Goal: Complete application form

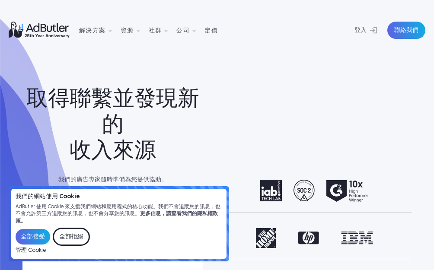
scroll to position [130, 0]
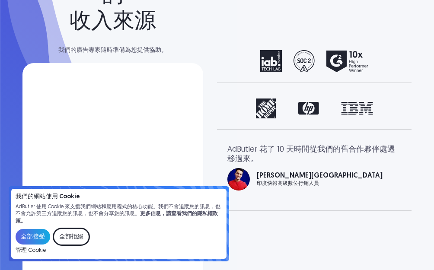
select select "[GEOGRAPHIC_DATA]"
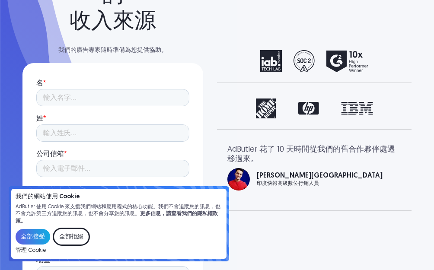
scroll to position [0, 0]
click at [113, 235] on div "全部接受 全部拒絕" at bounding box center [119, 237] width 207 height 18
click at [34, 238] on input "全部接受" at bounding box center [33, 237] width 35 height 16
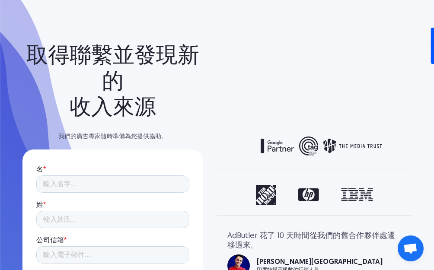
scroll to position [187, 0]
click at [69, 187] on input "名 *" at bounding box center [112, 184] width 153 height 17
click at [73, 184] on input "名 *" at bounding box center [112, 184] width 153 height 17
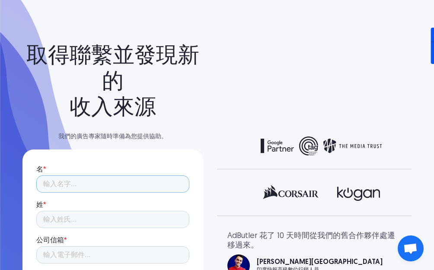
type input "[PERSON_NAME]"
click at [73, 221] on input "姓 *" at bounding box center [112, 219] width 153 height 17
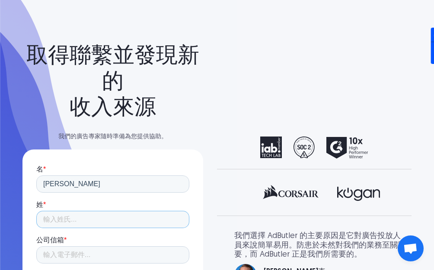
scroll to position [86, 0]
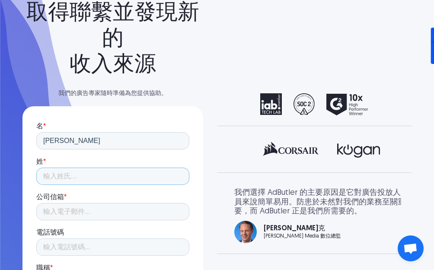
type input "[PERSON_NAME]"
click at [95, 218] on input "公司信箱 *" at bounding box center [112, 211] width 153 height 17
type input "[PERSON_NAME][EMAIL_ADDRESS][DOMAIN_NAME]"
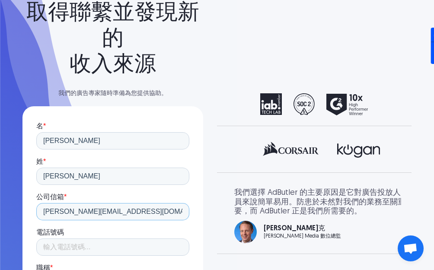
scroll to position [130, 0]
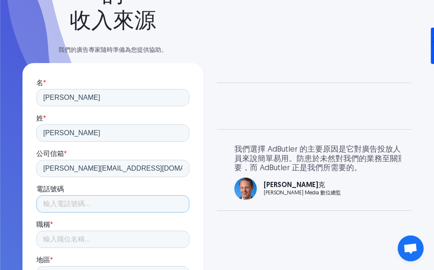
click at [74, 204] on input "電話號碼" at bounding box center [112, 203] width 153 height 17
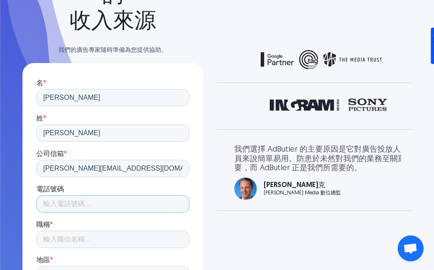
type input "85267450904"
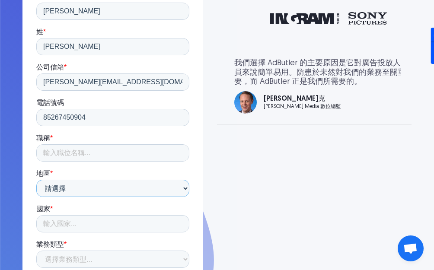
click at [81, 192] on select "請選擇 北美洲 南美洲 歐洲 澳洲 亞洲 中東和北非" at bounding box center [112, 188] width 153 height 17
click at [90, 146] on input "職稱 *" at bounding box center [112, 152] width 153 height 17
click at [90, 147] on input "職稱 *" at bounding box center [112, 152] width 153 height 17
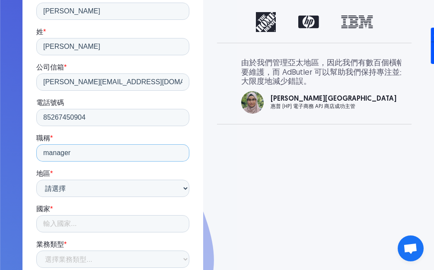
type input "manager"
click at [97, 195] on select "請選擇 北美洲 南美洲 歐洲 澳洲 亞洲 中東和北非" at bounding box center [112, 188] width 153 height 17
click at [36, 188] on select "請選擇 北美洲 南美洲 歐洲 澳洲 亞洲 中東和北非" at bounding box center [112, 188] width 153 height 17
click at [79, 219] on input "國家 *" at bounding box center [112, 223] width 153 height 17
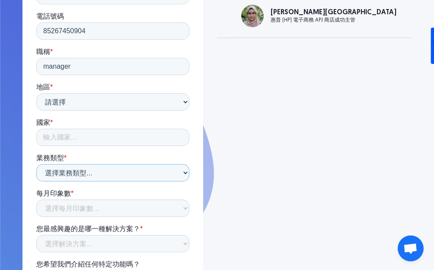
click at [83, 167] on div "業務類型 * 選擇業務類型... 出版商 廣告商 品牌 機構 網路 固體硫酸鹽 數位訊號處理器 交換 夥伴 附屬機構 技術提供者 不確定" at bounding box center [112, 168] width 153 height 28
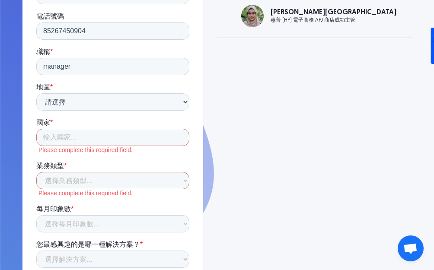
drag, startPoint x: 22, startPoint y: 166, endPoint x: 36, endPoint y: 168, distance: 13.5
click at [24, 167] on div "名 姓 公司信箱 公司 你的職位 地點 業務類型 每月印象 選擇類型... 出版商 廣告商 品牌 機構 網路 固體硫酸鹽 數位訊號處理器 交換 夥伴 附屬機構…" at bounding box center [112, 126] width 181 height 473
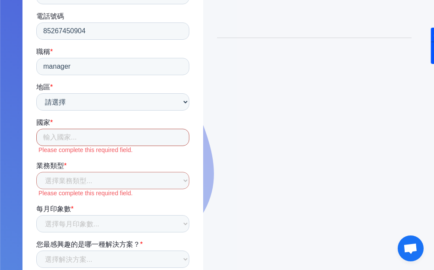
click at [72, 138] on input "國家 *" at bounding box center [112, 137] width 153 height 17
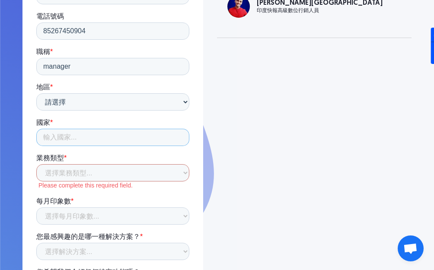
click at [72, 138] on input "國家 *" at bounding box center [112, 137] width 153 height 17
type input "u"
type input "usa"
click at [88, 182] on label "Please complete this required field." at bounding box center [113, 186] width 151 height 8
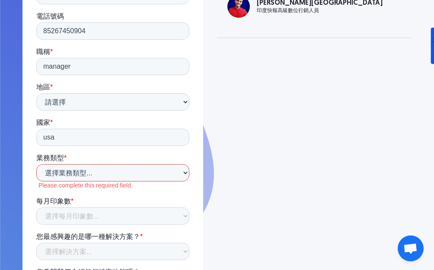
click at [96, 172] on select "選擇業務類型... 出版商 廣告商 品牌 機構 網路 固體硫酸鹽 數位訊號處理器 交換 夥伴 附屬機構 技術提供者 不確定" at bounding box center [112, 172] width 153 height 17
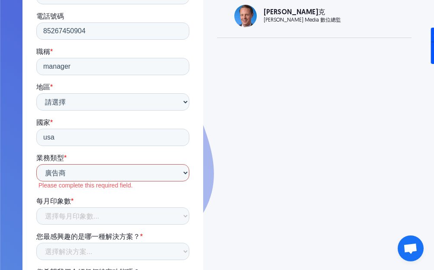
click at [36, 182] on select "選擇業務類型... 出版商 廣告商 品牌 機構 網路 固體硫酸鹽 數位訊號處理器 交換 夥伴 附屬機構 技術提供者 不確定" at bounding box center [112, 172] width 153 height 17
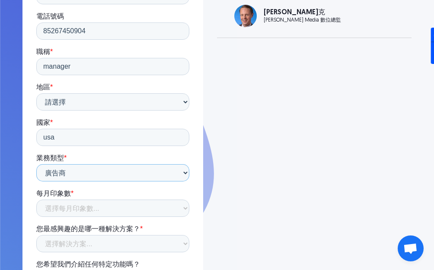
click at [97, 173] on select "選擇業務類型... 出版商 廣告商 品牌 機構 網路 固體硫酸鹽 數位訊號處理器 交換 夥伴 附屬機構 技術提供者 不確定" at bounding box center [112, 172] width 153 height 17
select select "Brand"
click at [36, 182] on select "選擇業務類型... 出版商 廣告商 品牌 機構 網路 固體硫酸鹽 數位訊號處理器 交換 夥伴 附屬機構 技術提供者 不確定" at bounding box center [112, 172] width 153 height 17
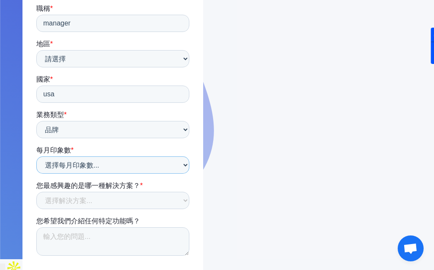
click at [78, 166] on select "選擇每月印象數... 不到100萬 100萬至1000萬 1000萬到1億 1億-10億 10億-100億以上 沒有把握" at bounding box center [112, 164] width 153 height 17
select select "Less than 1 million"
click at [36, 174] on select "選擇每月印象數... 不到100萬 100萬至1000萬 1000萬到1億 1億-10億 10億-100億以上 沒有把握" at bounding box center [112, 164] width 153 height 17
click at [87, 202] on select "選擇解決方案... 展示廣告伺服器 供應方程序化 影片廣告伺服器 行動廣告伺服器 API廣告伺服器 自助服務市場 原生廣告伺服器 電子郵件廣告伺服器 數位戶外…" at bounding box center [112, 200] width 153 height 17
select select "Not Sure"
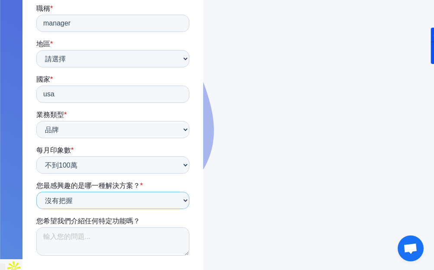
click at [36, 209] on select "選擇解決方案... 展示廣告伺服器 供應方程序化 影片廣告伺服器 行動廣告伺服器 API廣告伺服器 自助服務市場 原生廣告伺服器 電子郵件廣告伺服器 數位戶外…" at bounding box center [112, 200] width 153 height 17
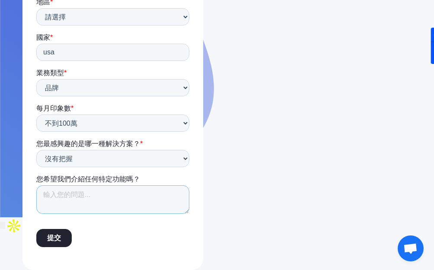
click at [83, 189] on textarea "您希望我們介紹任何特定功能嗎？" at bounding box center [112, 199] width 153 height 29
click at [86, 189] on textarea "您希望我們介紹任何特定功能嗎？" at bounding box center [112, 199] width 153 height 29
click at [135, 210] on textarea "您希望我們介紹任何特定功能嗎？" at bounding box center [112, 199] width 153 height 29
click at [137, 209] on textarea "您希望我們介紹任何特定功能嗎？" at bounding box center [112, 199] width 153 height 29
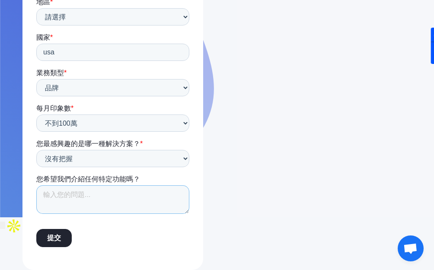
click at [140, 204] on textarea "您希望我們介紹任何特定功能嗎？" at bounding box center [112, 199] width 153 height 29
paste textarea "Subject: Mutual Growth: Partner with Thordata for Global IP Proxies & Shared Cl…"
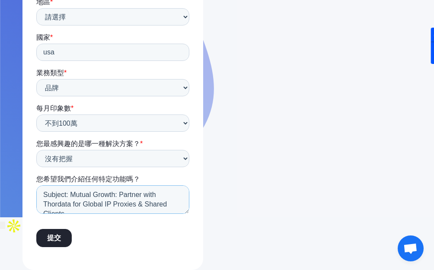
click at [99, 194] on textarea "Subject: Mutual Growth: Partner with Thordata for Global IP Proxies & Shared Cl…" at bounding box center [112, 199] width 153 height 29
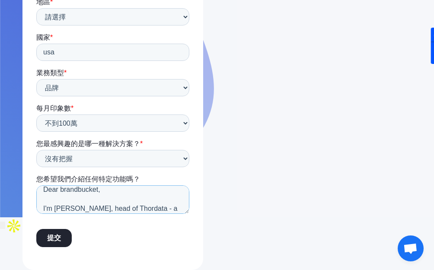
click at [96, 193] on textarea "Subject: Mutual Growth: Partner with Thordata for Global IP Proxies & Shared Cl…" at bounding box center [112, 199] width 153 height 29
click at [96, 189] on textarea "Subject: Mutual Growth: Partner with Thordata for Global IP Proxies & Shared Cl…" at bounding box center [112, 199] width 153 height 29
click at [97, 189] on textarea "Subject: Mutual Growth: Partner with Thordata for Global IP Proxies & Shared Cl…" at bounding box center [112, 199] width 153 height 29
click at [147, 194] on textarea "Subject: Mutual Growth: Partner with Thordata for Global IP Proxies & Shared Cl…" at bounding box center [112, 199] width 153 height 29
type textarea "Subject: Mutual Growth: Partner with Thordata for Global IP Proxies & Shared Cl…"
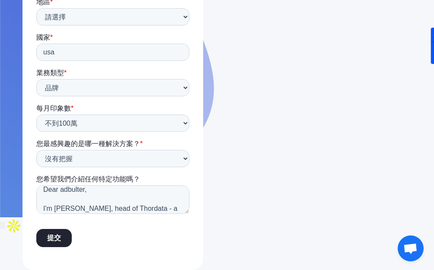
click at [59, 238] on input "提交" at bounding box center [53, 238] width 35 height 18
type input "Submit"
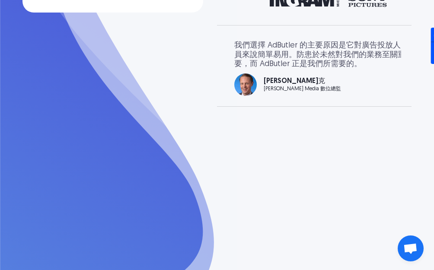
scroll to position [187, 0]
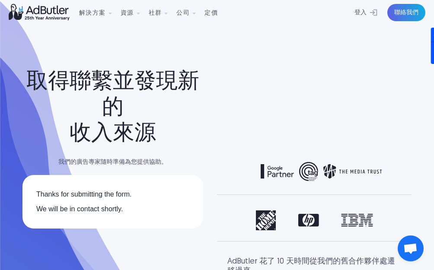
scroll to position [0, 0]
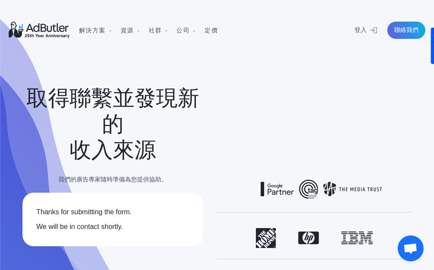
click at [396, 247] on div "下一張投影片" at bounding box center [384, 238] width 35 height 20
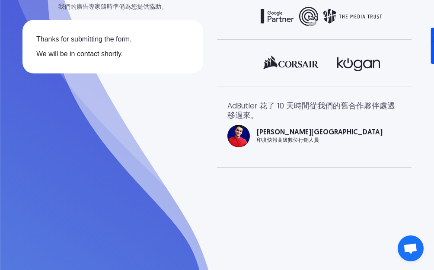
scroll to position [303, 0]
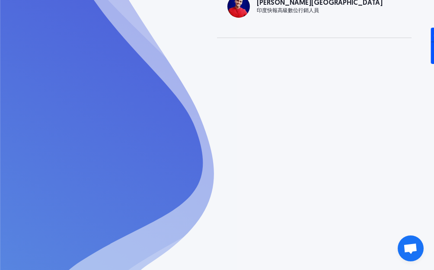
click at [406, 247] on span "Open chat" at bounding box center [410, 249] width 14 height 12
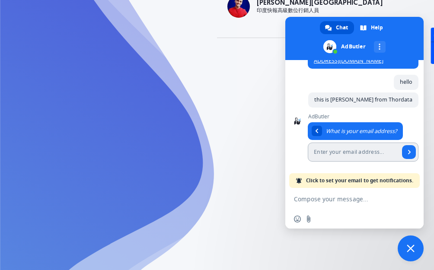
click at [332, 152] on input "Enter your email address..." at bounding box center [354, 152] width 92 height 19
click at [336, 152] on input "Enter your email address..." at bounding box center [354, 152] width 92 height 19
type input "[PERSON_NAME][EMAIL_ADDRESS][DOMAIN_NAME]"
click at [402, 154] on span "Send" at bounding box center [409, 152] width 14 height 14
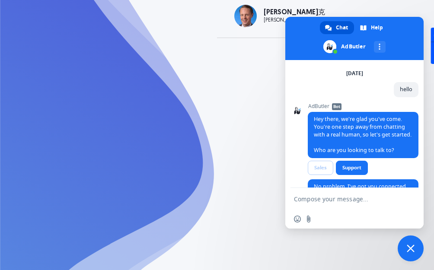
scroll to position [117, 0]
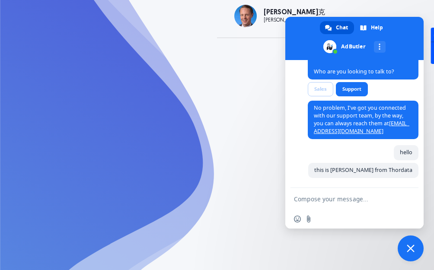
click at [244, 61] on div "取得聯繫並發現新的 收入來源 我們的廣告專家隨時準備為您提供協助。 名 姓 公司信箱 公司 你的職位 地點 業務類型 每月印象 選擇類型... 出版商 廣告商…" at bounding box center [217, -1] width 434 height 605
click at [413, 247] on span "Close chat" at bounding box center [411, 249] width 8 height 8
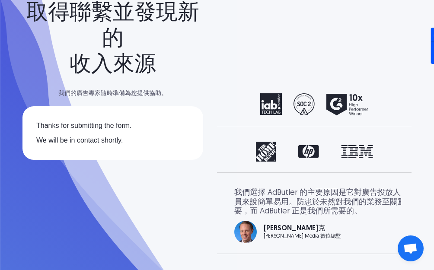
scroll to position [0, 0]
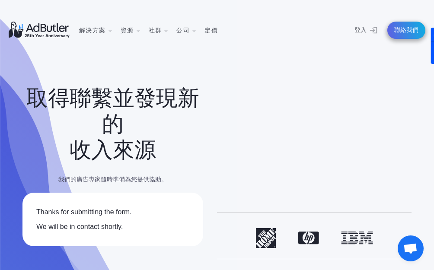
click at [397, 29] on font "聯絡我們" at bounding box center [406, 30] width 24 height 6
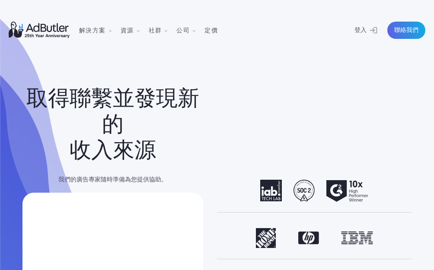
select select "[GEOGRAPHIC_DATA]"
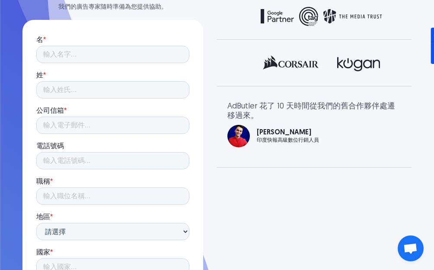
scroll to position [130, 0]
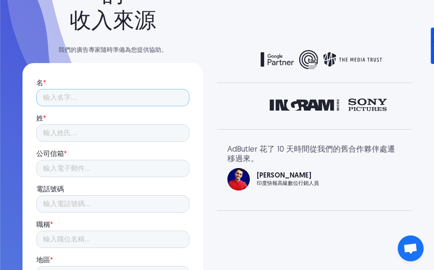
click at [96, 103] on input "名 *" at bounding box center [112, 97] width 153 height 17
click at [99, 101] on input "名 *" at bounding box center [112, 97] width 153 height 17
type input "[PERSON_NAME]"
click at [69, 136] on input "姓 *" at bounding box center [112, 133] width 153 height 17
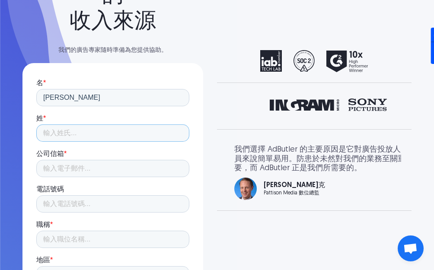
type input "[PERSON_NAME]"
drag, startPoint x: 64, startPoint y: 169, endPoint x: 70, endPoint y: 171, distance: 6.6
click at [64, 169] on input "公司信箱 *" at bounding box center [112, 168] width 153 height 17
type input "[PERSON_NAME][EMAIL_ADDRESS][DOMAIN_NAME]"
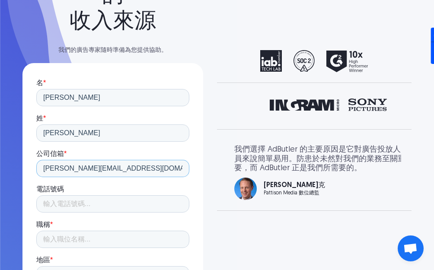
scroll to position [173, 0]
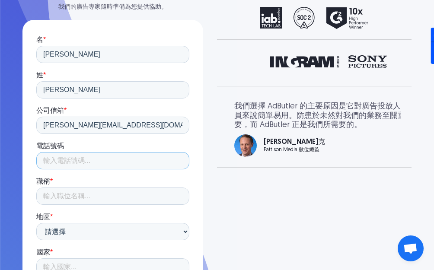
click at [86, 160] on input "電話號碼" at bounding box center [112, 160] width 153 height 17
type input "85267450904"
click at [68, 204] on input "職稱 *" at bounding box center [112, 196] width 153 height 17
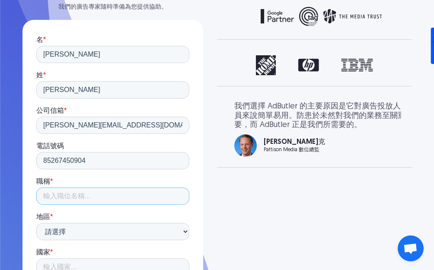
click at [85, 195] on input "職稱 *" at bounding box center [112, 196] width 153 height 17
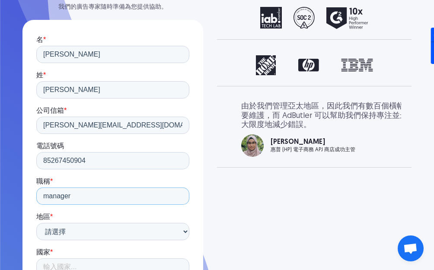
scroll to position [259, 0]
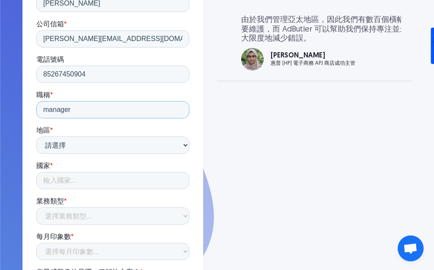
type input "manager"
drag, startPoint x: 91, startPoint y: 182, endPoint x: 94, endPoint y: 185, distance: 4.6
click at [91, 182] on input "國家 *" at bounding box center [112, 180] width 153 height 17
click at [110, 180] on input "國家 *" at bounding box center [112, 180] width 153 height 17
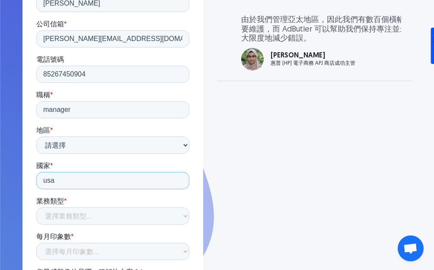
type input "usa"
click at [112, 213] on select "選擇業務類型... 出版商 廣告商 品牌 機構 網路 固體硫酸鹽 數位訊號處理器 交換 夥伴 附屬機構 技術提供者 不確定" at bounding box center [112, 216] width 153 height 17
click at [36, 225] on select "選擇業務類型... 出版商 廣告商 品牌 機構 網路 固體硫酸鹽 數位訊號處理器 交換 夥伴 附屬機構 技術提供者 不確定" at bounding box center [112, 216] width 153 height 17
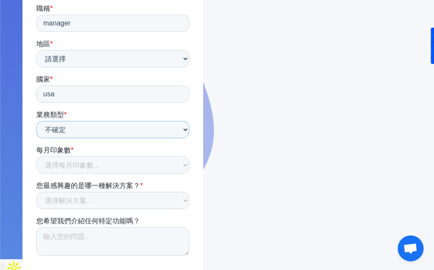
click at [102, 131] on select "選擇業務類型... 出版商 廣告商 品牌 機構 網路 固體硫酸鹽 數位訊號處理器 交換 夥伴 附屬機構 技術提供者 不確定" at bounding box center [112, 129] width 153 height 17
select select "Publisher"
click at [36, 138] on select "選擇業務類型... 出版商 廣告商 品牌 機構 網路 固體硫酸鹽 數位訊號處理器 交換 夥伴 附屬機構 技術提供者 不確定" at bounding box center [112, 129] width 153 height 17
drag, startPoint x: 82, startPoint y: 160, endPoint x: 79, endPoint y: 166, distance: 6.0
click at [82, 160] on select "選擇每月印象數... 不到100萬 100萬至1000萬 1000萬到1億 1億-10億 10億-100億以上 沒有把握" at bounding box center [112, 164] width 153 height 17
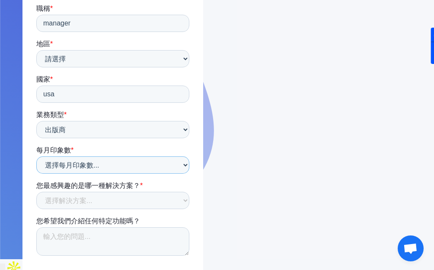
select select "Less than 1 million"
click at [36, 174] on select "選擇每月印象數... 不到100萬 100萬至1000萬 1000萬到1億 1億-10億 10億-100億以上 沒有把握" at bounding box center [112, 164] width 153 height 17
click at [85, 191] on div "您最感興趣的是哪一種解決方案？ * 選擇解決方案... 展示廣告伺服器 供應方程序化 影片廣告伺服器 行動廣告伺服器 API廣告伺服器 自助服務市場 原生廣告…" at bounding box center [112, 196] width 153 height 28
click at [85, 195] on select "選擇解決方案... 展示廣告伺服器 供應方程序化 影片廣告伺服器 行動廣告伺服器 API廣告伺服器 自助服務市場 原生廣告伺服器 電子郵件廣告伺服器 數位戶外…" at bounding box center [112, 200] width 153 height 17
select select "Not Sure"
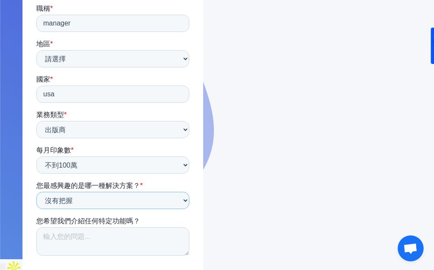
click at [36, 209] on select "選擇解決方案... 展示廣告伺服器 供應方程序化 影片廣告伺服器 行動廣告伺服器 API廣告伺服器 自助服務市場 原生廣告伺服器 電子郵件廣告伺服器 數位戶外…" at bounding box center [112, 200] width 153 height 17
click at [77, 253] on textarea "您希望我們介紹任何特定功能嗎？" at bounding box center [112, 241] width 153 height 29
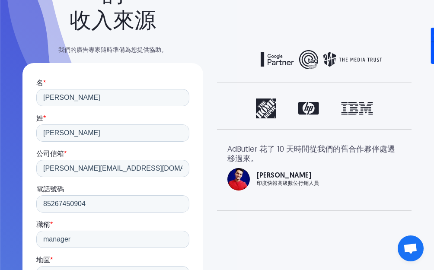
scroll to position [0, 0]
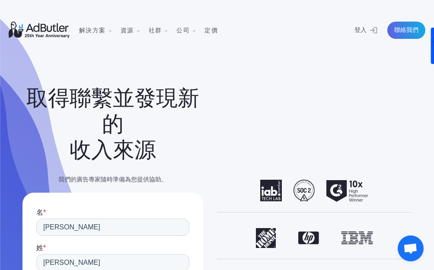
drag, startPoint x: 262, startPoint y: 121, endPoint x: 267, endPoint y: 115, distance: 7.8
click at [263, 121] on div "Slide 1 of 2. Slide 1 of 3. AdButler 花了 10 天時間從我們的舊合作夥伴處遷移過來。" at bounding box center [314, 210] width 195 height 262
click at [281, 96] on div "Slide 1 of 2. Slide 1 of 3. AdButler 花了 10 天時間從我們的舊合作夥伴處遷移過來。" at bounding box center [314, 210] width 195 height 262
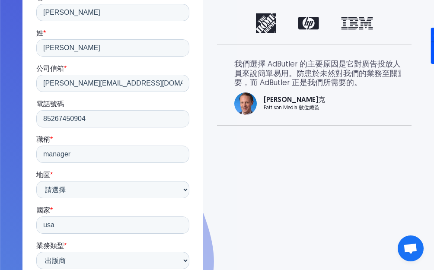
scroll to position [42, 0]
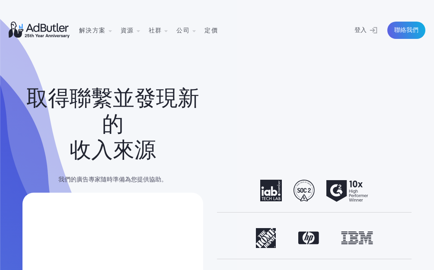
select select "[GEOGRAPHIC_DATA]"
